Goal: Information Seeking & Learning: Find specific fact

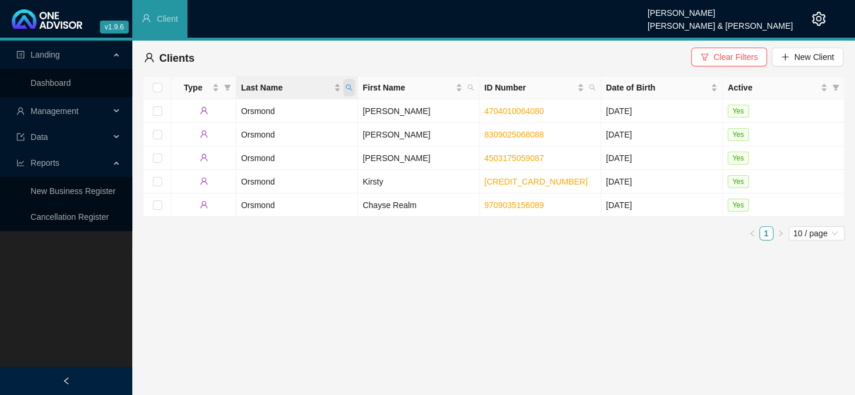
click at [349, 84] on icon "search" at bounding box center [348, 87] width 7 height 7
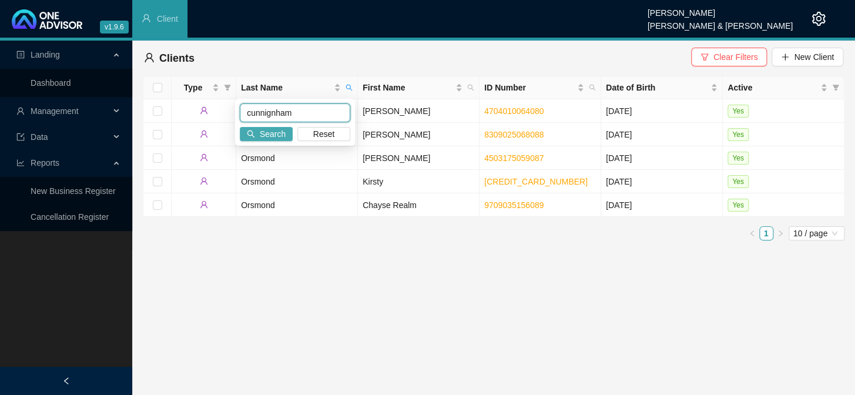
type input "cunnignham"
click at [273, 137] on span "Search" at bounding box center [273, 133] width 26 height 13
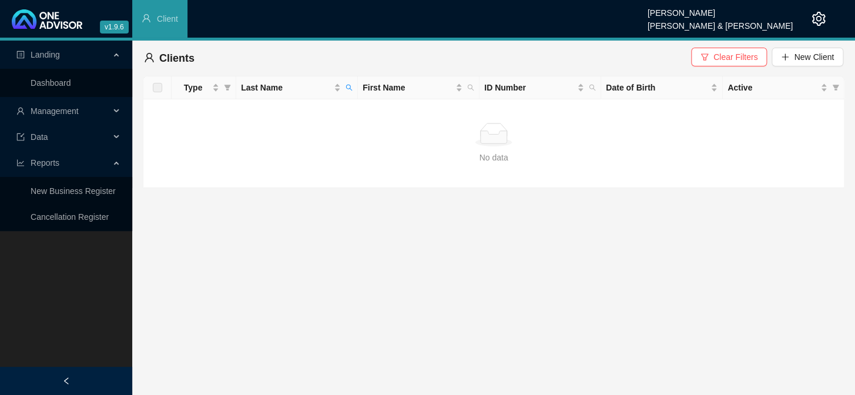
click at [49, 110] on span "Management" at bounding box center [55, 110] width 48 height 9
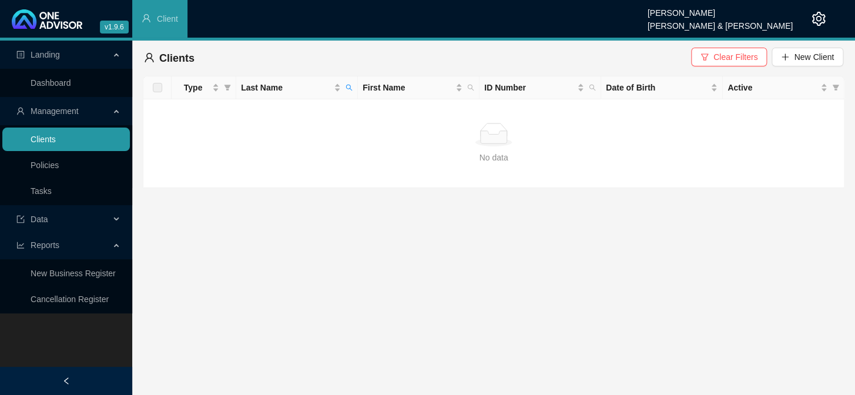
click at [56, 137] on link "Clients" at bounding box center [43, 138] width 25 height 9
click at [348, 88] on icon "search" at bounding box center [348, 87] width 7 height 7
click at [734, 55] on span "Clear Filters" at bounding box center [735, 57] width 44 height 13
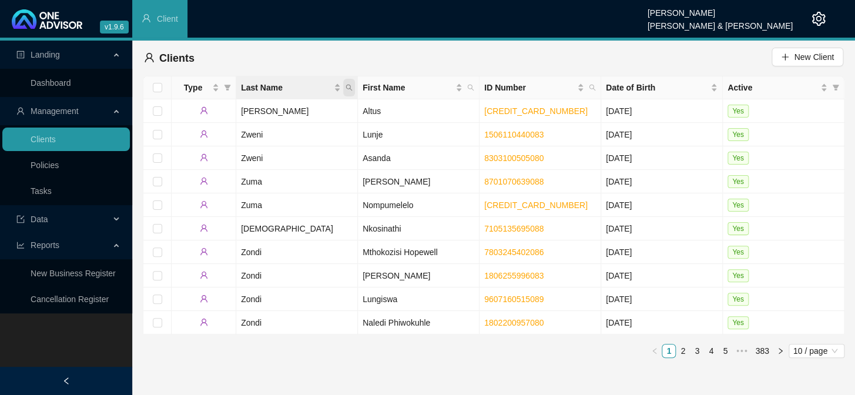
click at [351, 90] on icon "search" at bounding box center [348, 87] width 7 height 7
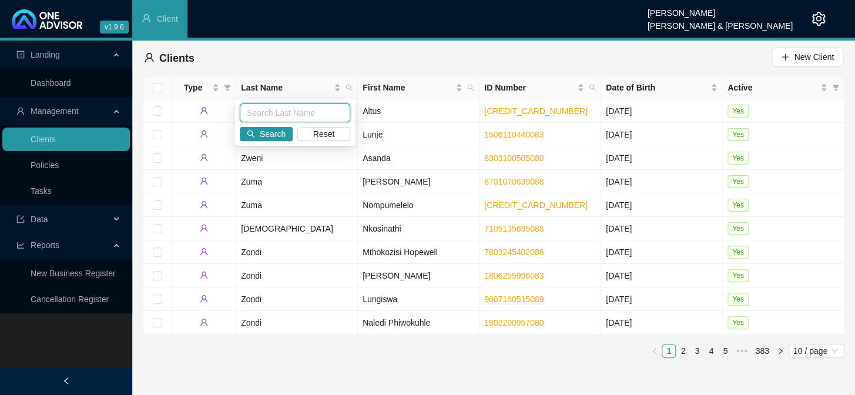
click at [298, 115] on input "text" at bounding box center [295, 112] width 110 height 19
type input "[PERSON_NAME]"
click at [264, 134] on span "Search" at bounding box center [273, 133] width 26 height 13
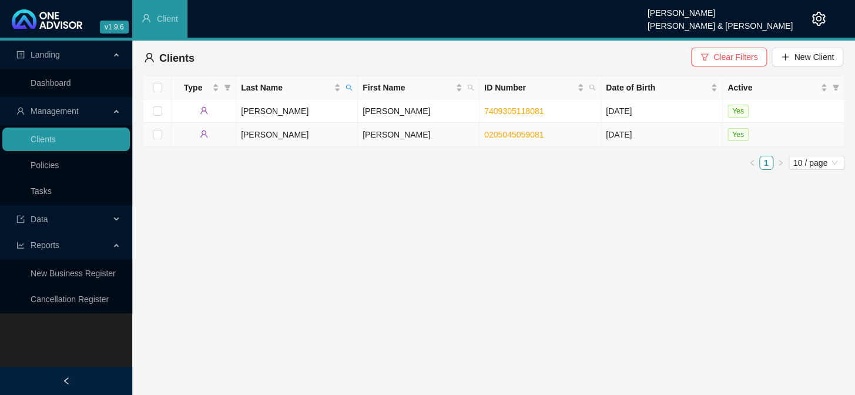
click at [382, 134] on td "[PERSON_NAME]" at bounding box center [419, 134] width 122 height 23
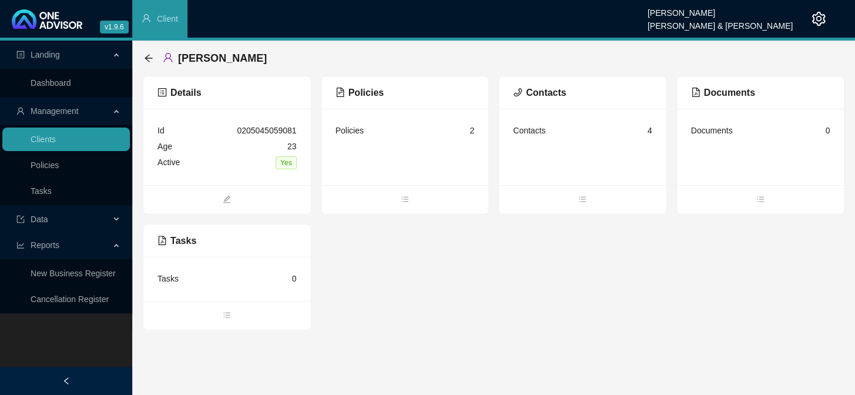
click at [355, 132] on div "Policies" at bounding box center [349, 130] width 28 height 13
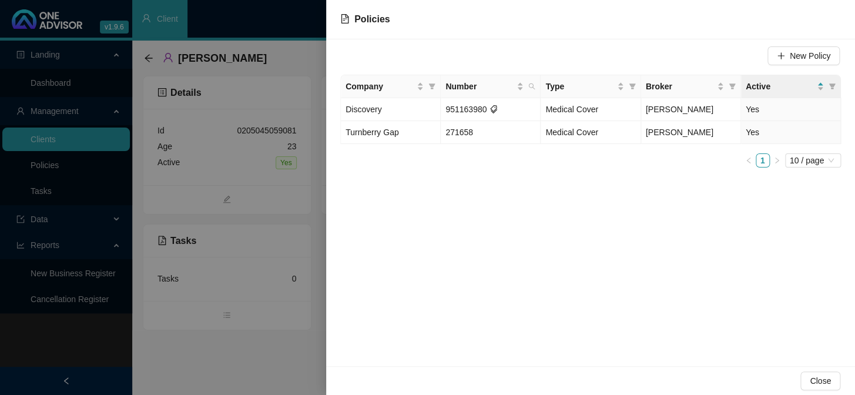
click at [258, 194] on div at bounding box center [427, 197] width 855 height 395
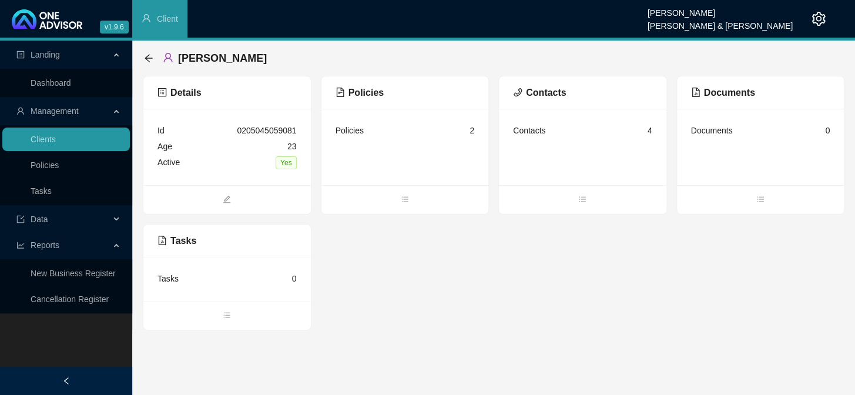
click at [583, 137] on div "Contacts 4" at bounding box center [582, 131] width 139 height 16
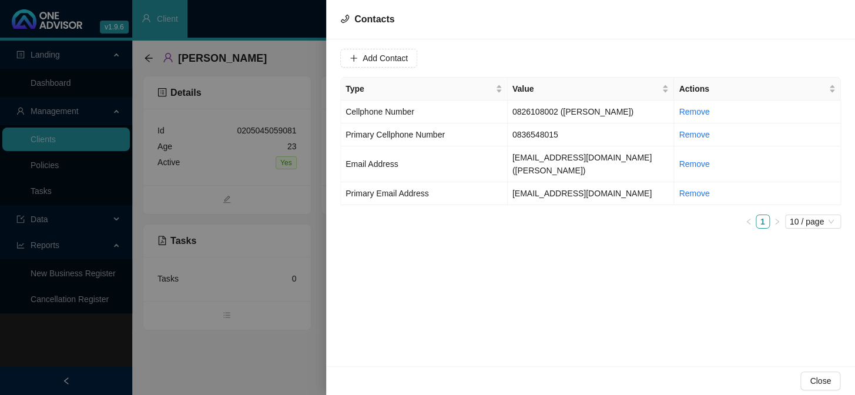
click at [292, 183] on div at bounding box center [427, 197] width 855 height 395
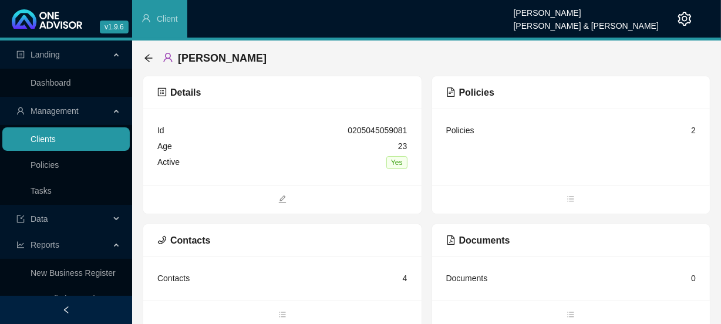
click at [56, 136] on link "Clients" at bounding box center [43, 138] width 25 height 9
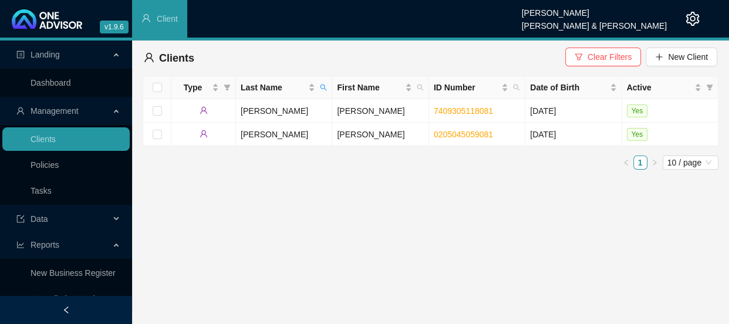
click at [323, 88] on icon "search" at bounding box center [324, 88] width 6 height 6
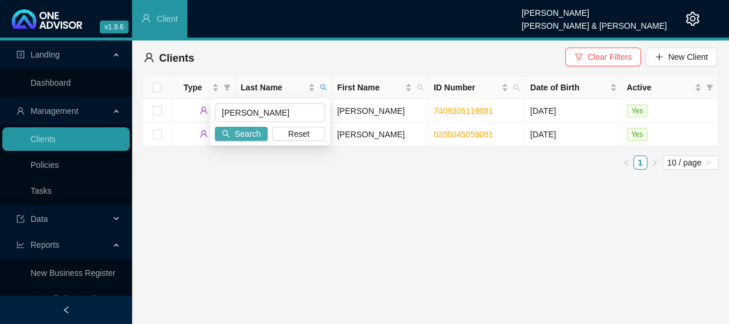
type input "[PERSON_NAME]"
click at [258, 133] on span "Search" at bounding box center [248, 133] width 26 height 13
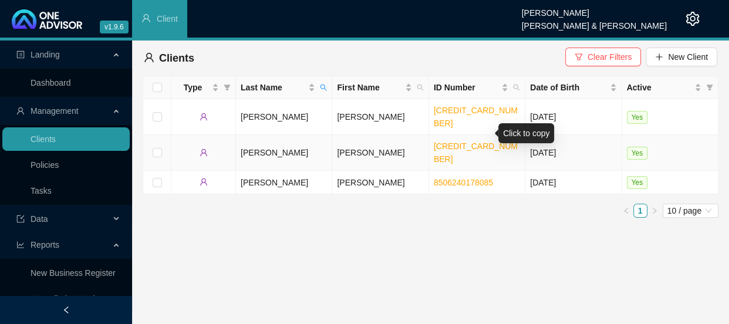
click at [466, 142] on link "[CREDIT_CARD_NUMBER]" at bounding box center [476, 153] width 84 height 22
click at [484, 178] on link "8506240178085" at bounding box center [463, 182] width 59 height 9
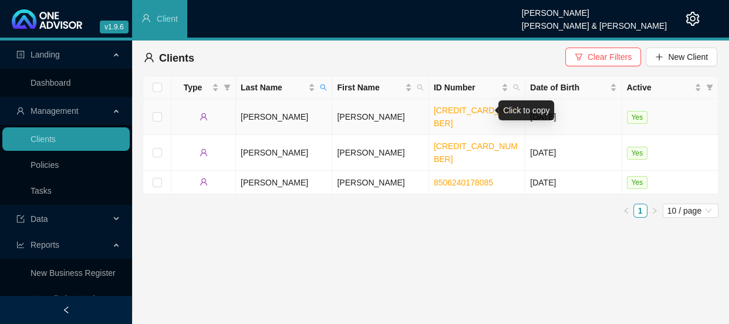
click at [462, 114] on link "[CREDIT_CARD_NUMBER]" at bounding box center [476, 117] width 84 height 22
